Goal: Information Seeking & Learning: Find specific fact

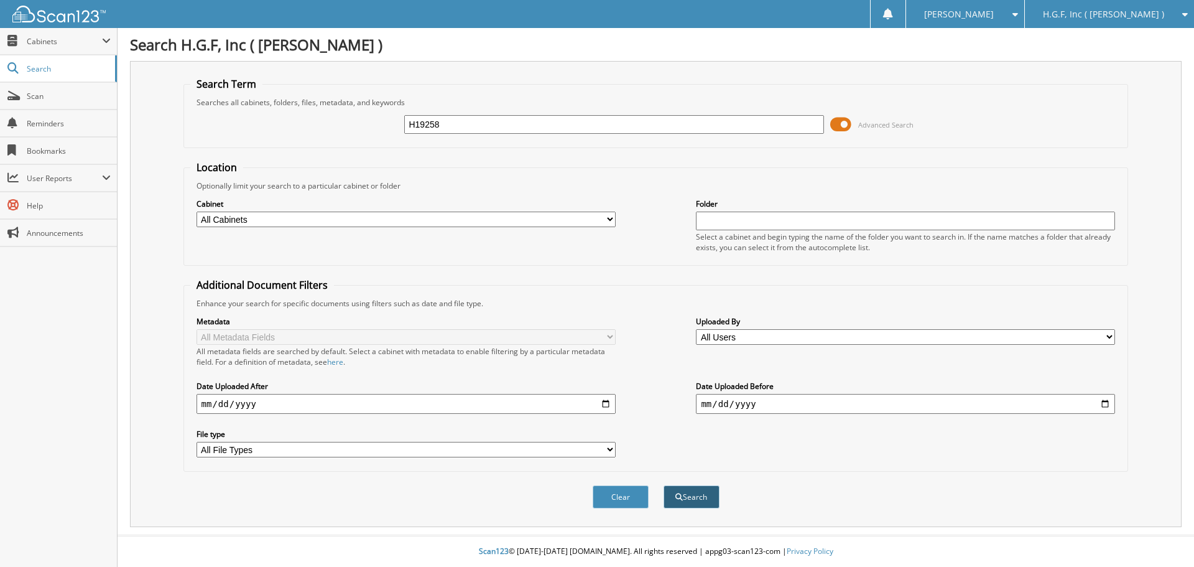
type input "H19258"
click at [705, 501] on button "Search" at bounding box center [692, 496] width 56 height 23
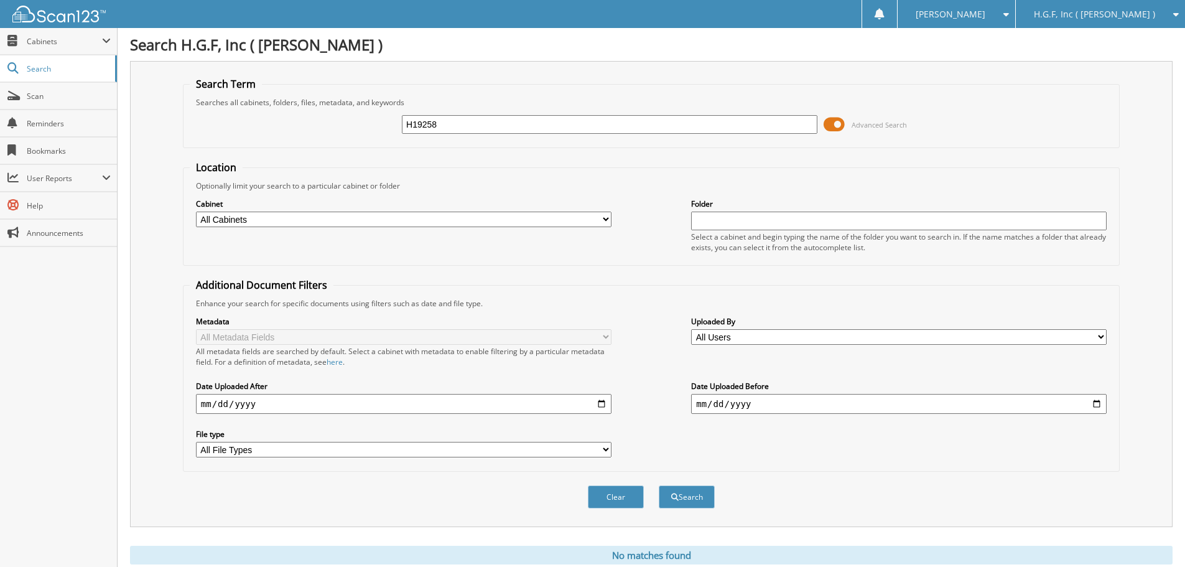
click at [836, 126] on span at bounding box center [833, 124] width 21 height 19
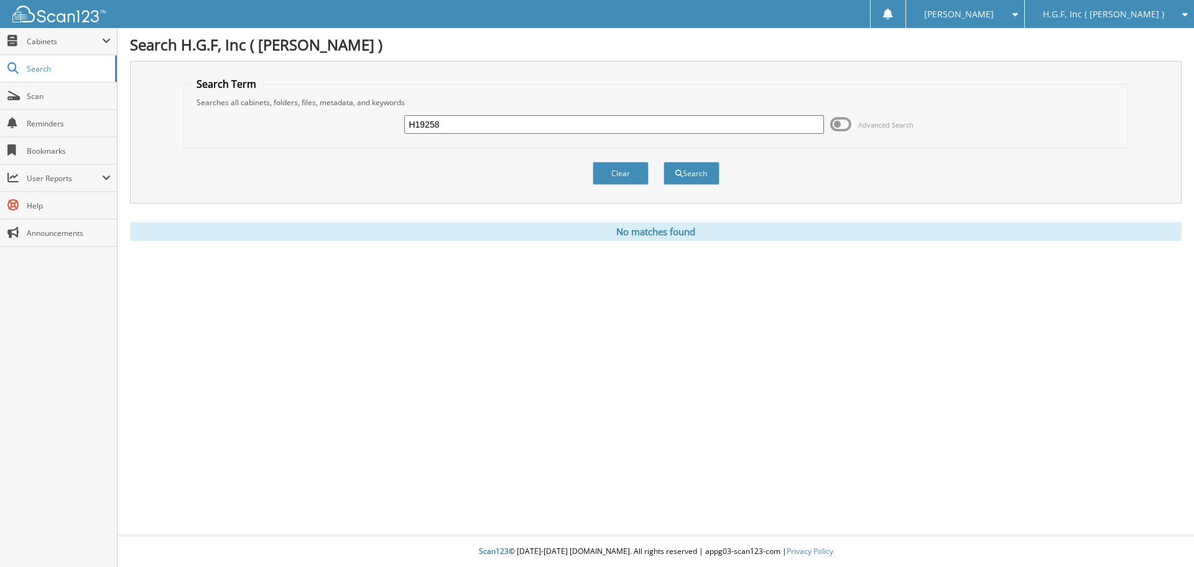
drag, startPoint x: 412, startPoint y: 129, endPoint x: 335, endPoint y: 134, distance: 77.9
click at [335, 134] on div "H19258 Advanced Search" at bounding box center [656, 125] width 932 height 34
type input "H19144G"
click at [664, 162] on button "Search" at bounding box center [692, 173] width 56 height 23
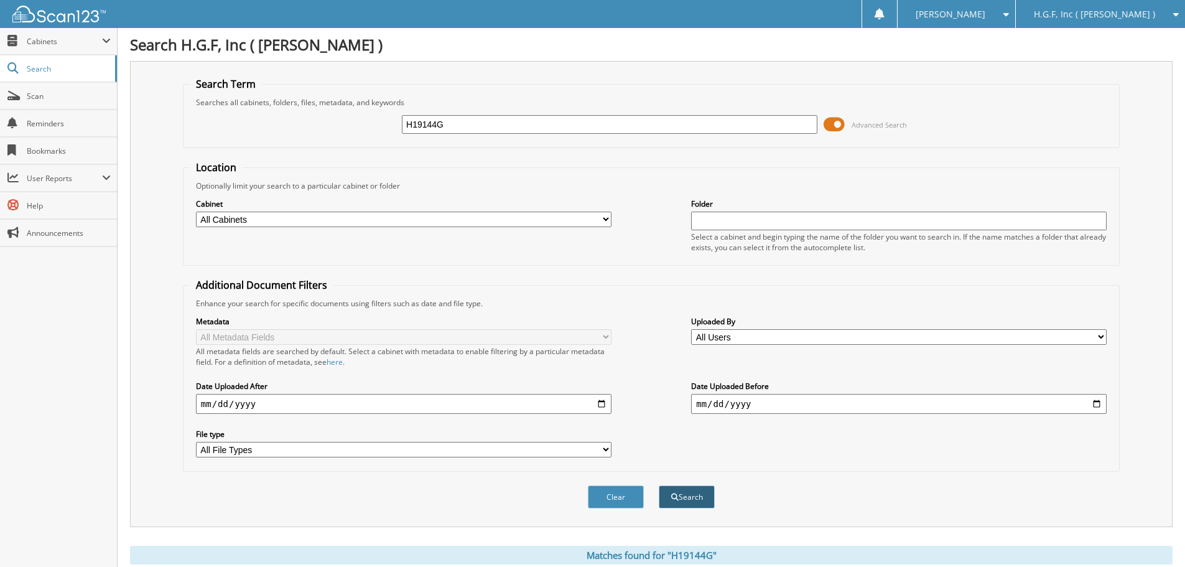
click at [684, 504] on button "Search" at bounding box center [687, 496] width 56 height 23
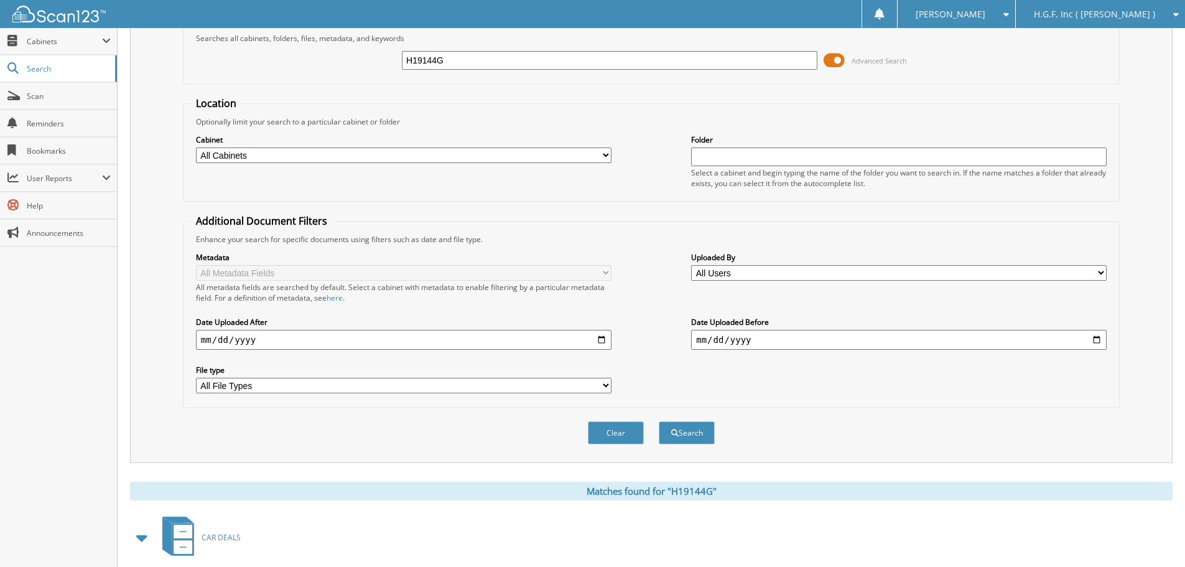
scroll to position [160, 0]
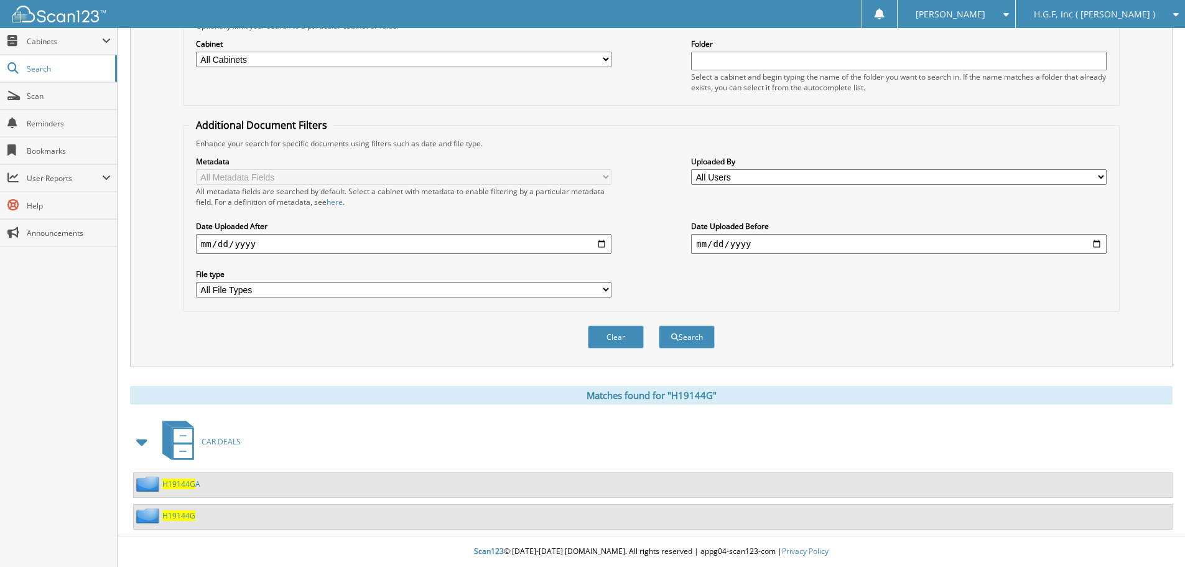
click at [180, 519] on span "H19144G" at bounding box center [178, 515] width 33 height 11
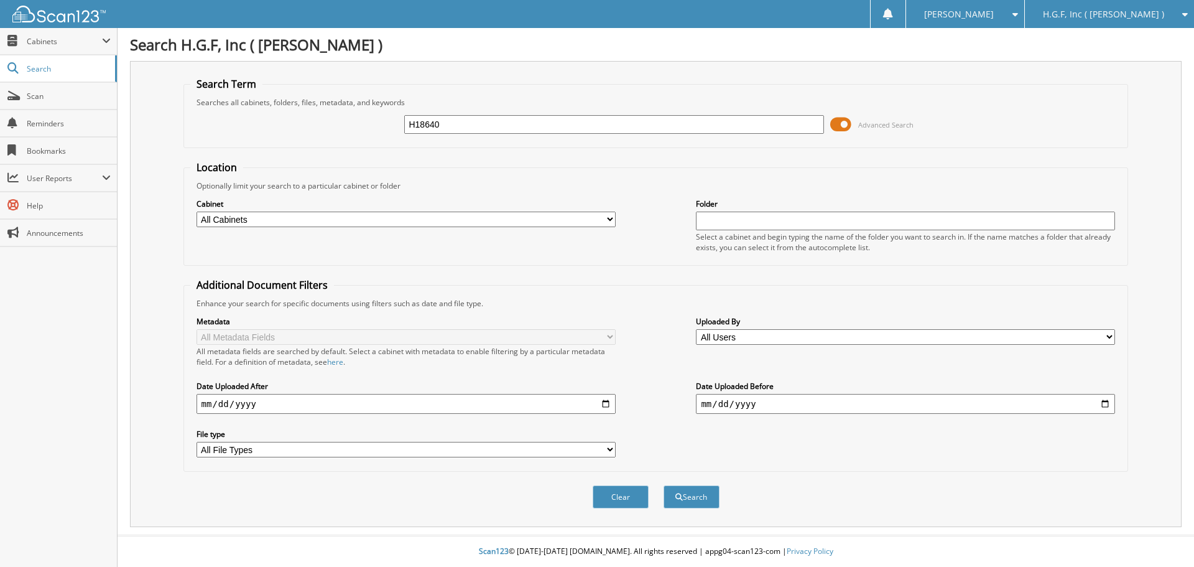
type input "H18640"
click at [664, 485] on button "Search" at bounding box center [692, 496] width 56 height 23
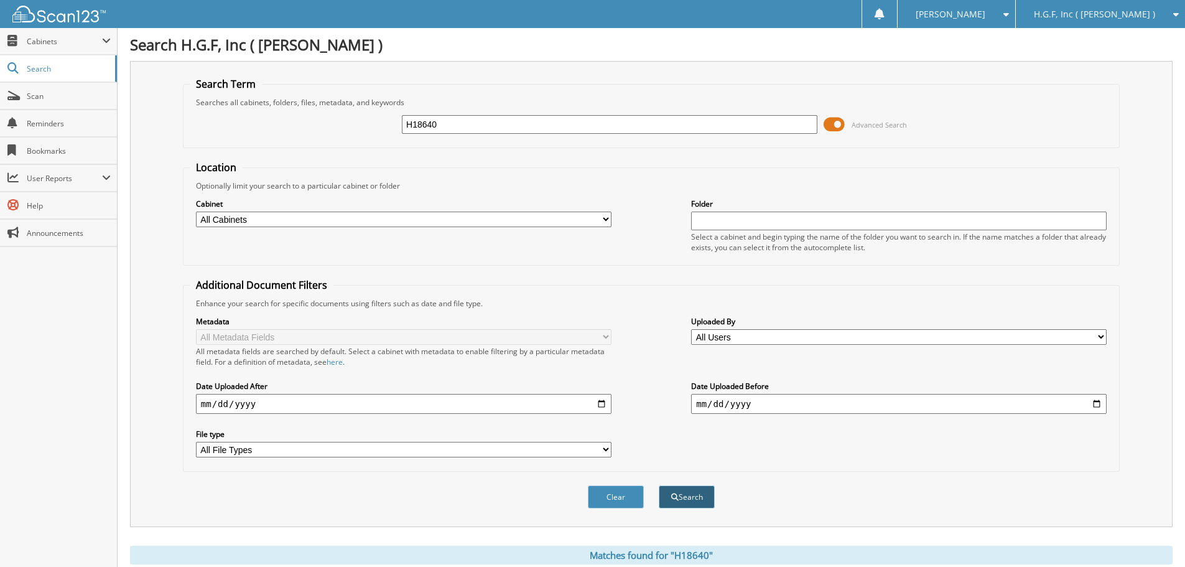
click at [679, 504] on button "Search" at bounding box center [687, 496] width 56 height 23
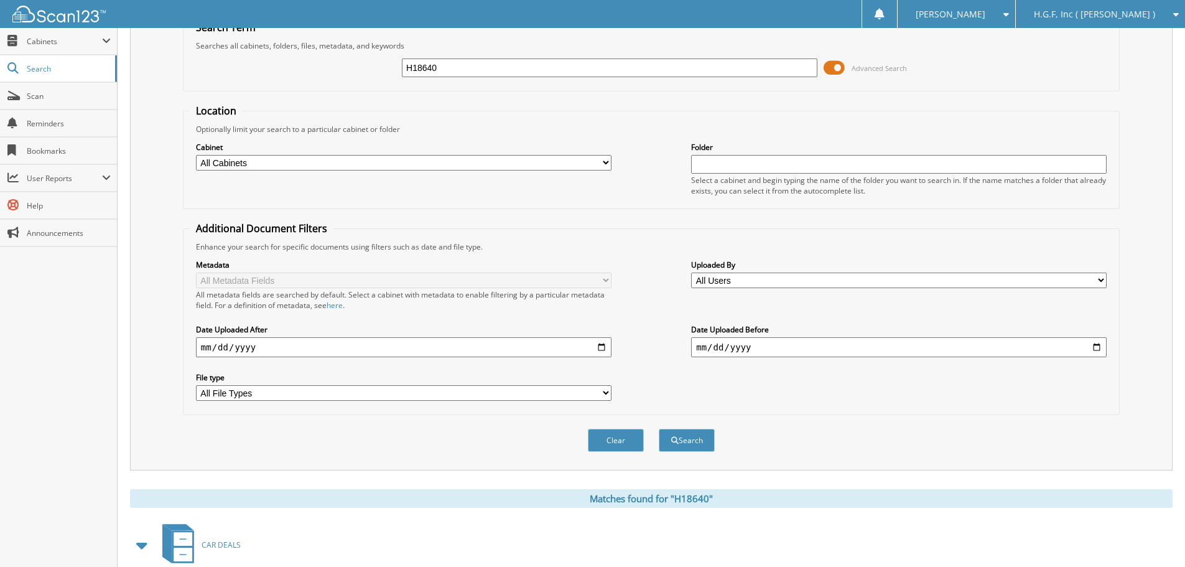
scroll to position [129, 0]
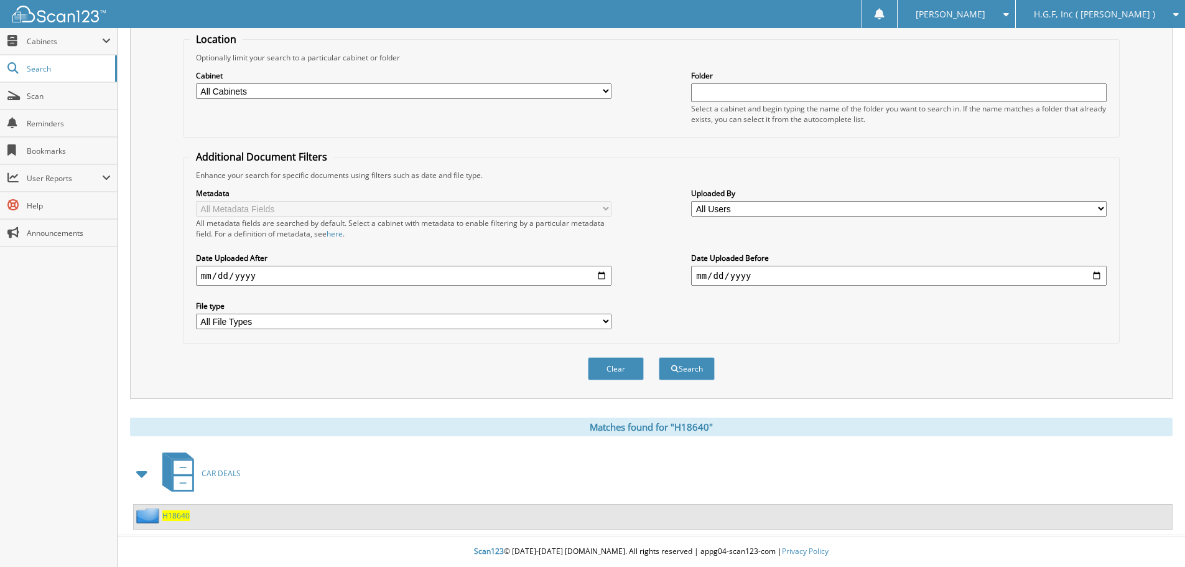
click at [170, 510] on span "H18640" at bounding box center [175, 515] width 27 height 11
